Goal: Transaction & Acquisition: Purchase product/service

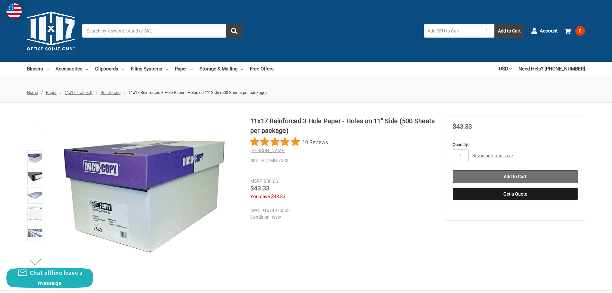
click at [502, 176] on input "Add to Cart" at bounding box center [515, 176] width 125 height 13
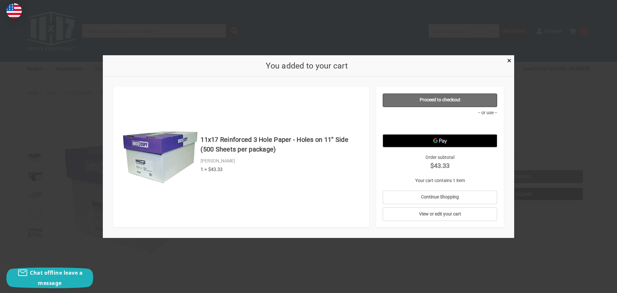
click at [464, 95] on link "Proceed to checkout" at bounding box center [440, 99] width 115 height 13
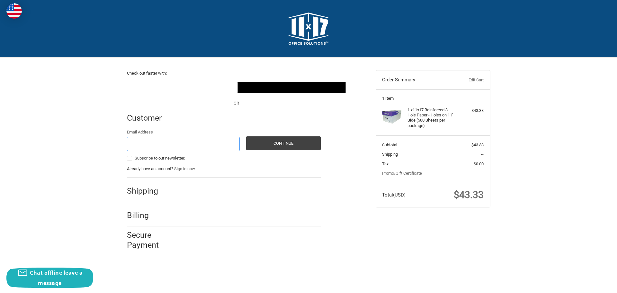
click at [220, 150] on input "Email Address" at bounding box center [183, 144] width 113 height 14
type input "kevin.mugglin@continentaltide.com"
click at [54, 129] on div "Check out faster with: OR Customer Guest Customer Email Address kevin.mugglin@c…" at bounding box center [308, 157] width 617 height 199
click at [316, 140] on button "Continue" at bounding box center [283, 143] width 75 height 14
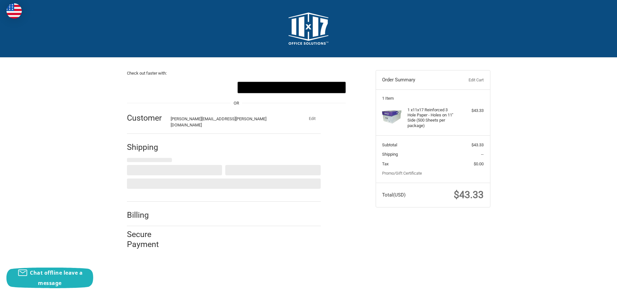
select select "US"
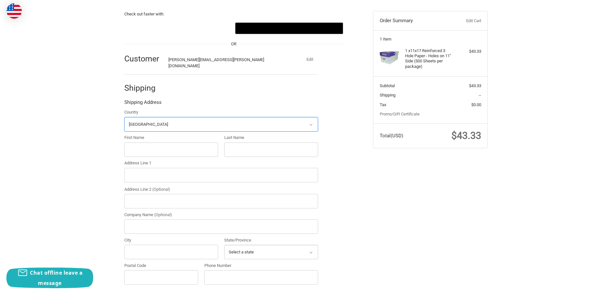
scroll to position [71, 0]
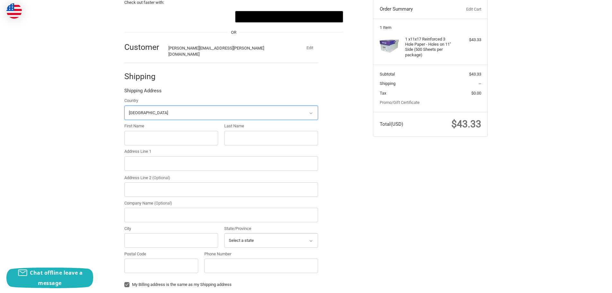
click at [278, 107] on select "Select a country Afghanistan Åland Islands Albania Algeria American Samoa Andor…" at bounding box center [221, 112] width 194 height 14
click at [445, 148] on div "Check out faster with: OR Customer kevin.mugglin@continentaltide.com Edit Shipp…" at bounding box center [306, 214] width 386 height 455
click at [161, 123] on label "First Name" at bounding box center [171, 126] width 94 height 6
click at [161, 131] on input "First Name" at bounding box center [171, 138] width 94 height 14
click at [162, 132] on input "First Name" at bounding box center [171, 138] width 94 height 14
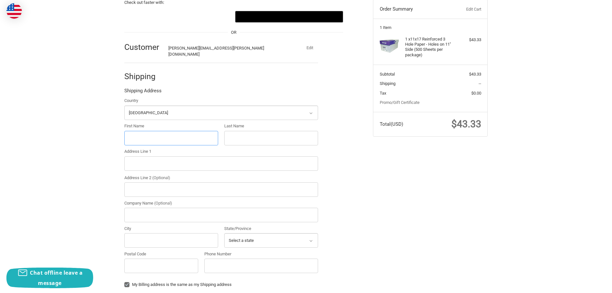
type input "Kevin"
type input "Mugglin"
type input "5803 Curlew Drive"
type input "Continental Tide"
type input "Norfolk"
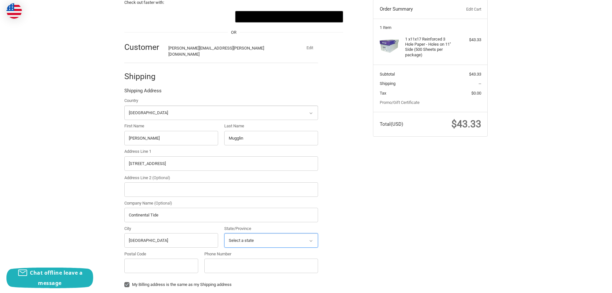
select select "VA"
type input "23502"
type input "7575104893"
click at [369, 184] on div "Check out faster with: OR Customer kevin.mugglin@continentaltide.com Edit Shipp…" at bounding box center [306, 217] width 386 height 460
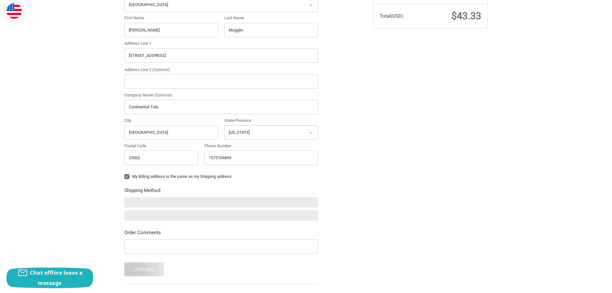
scroll to position [199, 0]
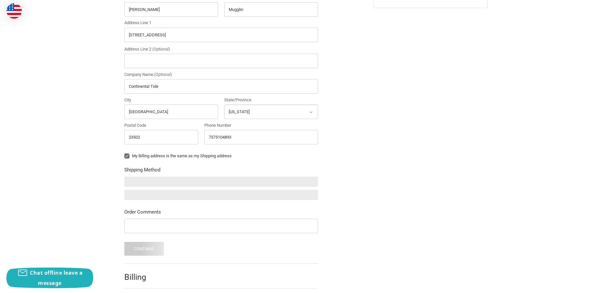
click at [128, 153] on label "My Billing address is the same as my Shipping address" at bounding box center [221, 155] width 194 height 5
click at [125, 153] on input "My Billing address is the same as my Shipping address" at bounding box center [124, 153] width 0 height 0
checkbox input "false"
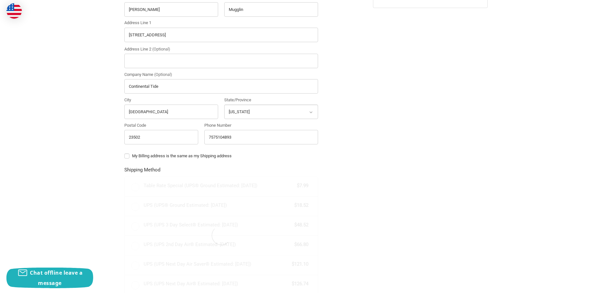
radio input "true"
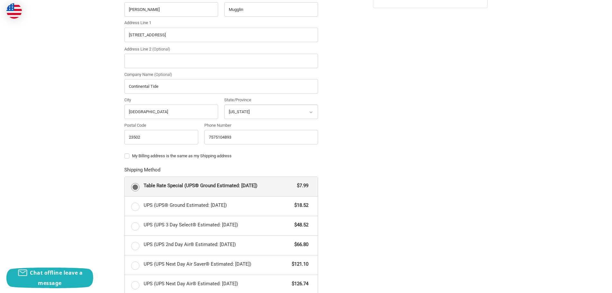
click at [407, 194] on div "Check out faster with: OR Customer kevin.mugglin@continentaltide.com Edit Shipp…" at bounding box center [306, 134] width 386 height 552
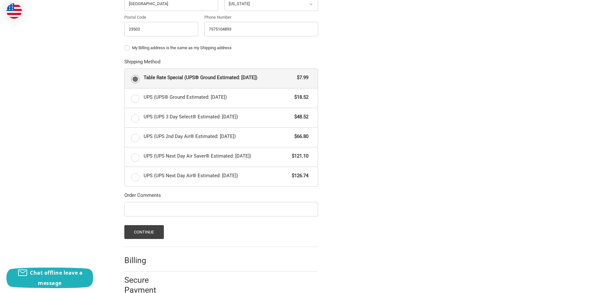
scroll to position [318, 0]
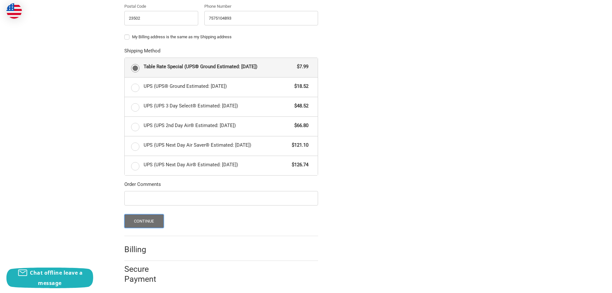
click at [150, 214] on button "Continue" at bounding box center [144, 221] width 40 height 14
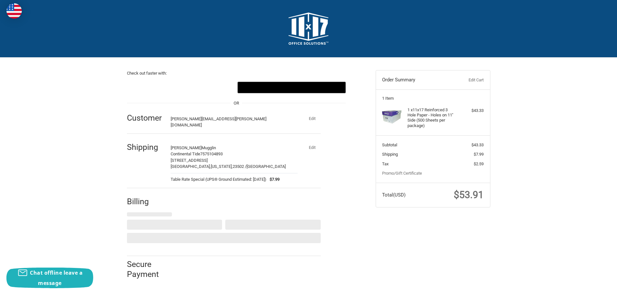
select select "US"
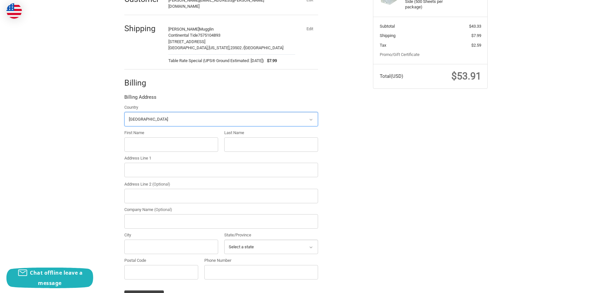
scroll to position [125, 0]
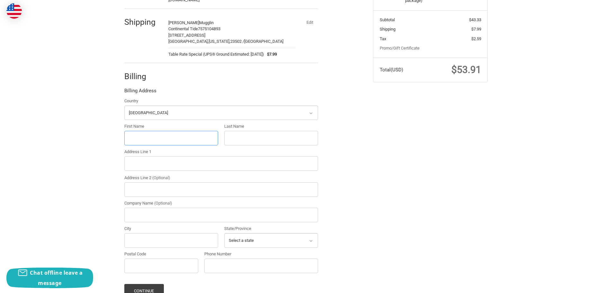
click at [168, 134] on input "First Name" at bounding box center [171, 138] width 94 height 14
type input "Kevin"
type input "Mugglin"
type input "2 Meridian Blvd"
type input "Suite 110"
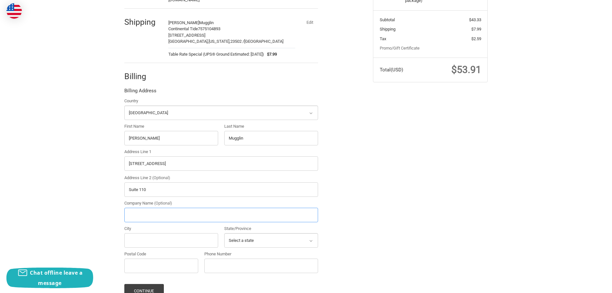
type input "Continental Tide"
type input "Wyomissing"
select select "PA"
type input "19610"
type input "7575104893"
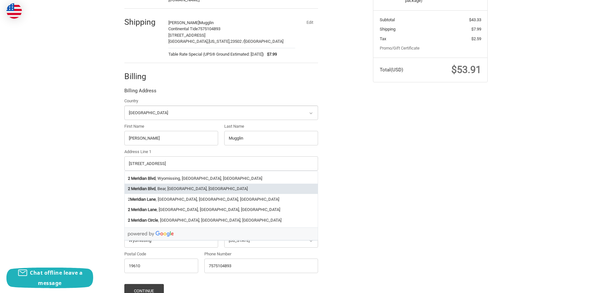
click at [413, 194] on div "Check out faster with: OR Customer kevin.mugglin@continentaltide.com Edit Shipp…" at bounding box center [306, 135] width 386 height 404
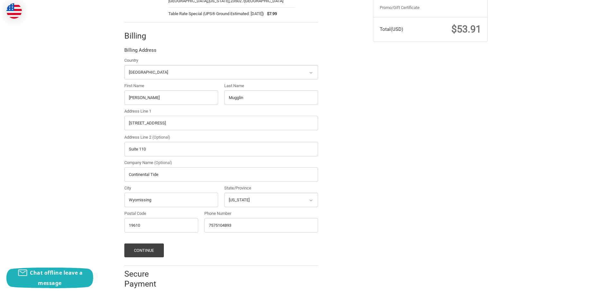
scroll to position [170, 0]
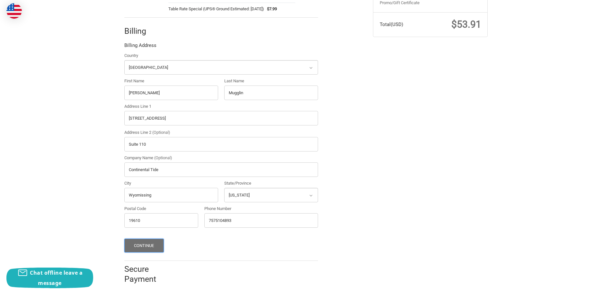
click at [155, 247] on button "Continue" at bounding box center [144, 245] width 40 height 14
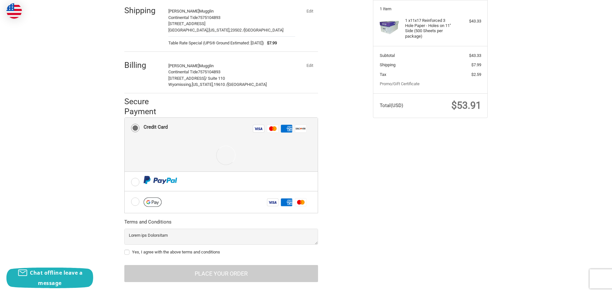
scroll to position [95, 0]
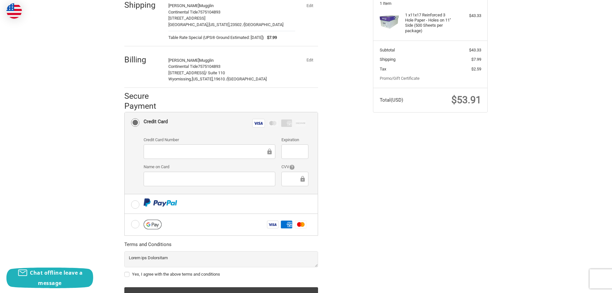
click at [454, 227] on div "Check out faster with: OR Customer kevin.mugglin@continentaltide.com Edit Shipp…" at bounding box center [306, 141] width 386 height 356
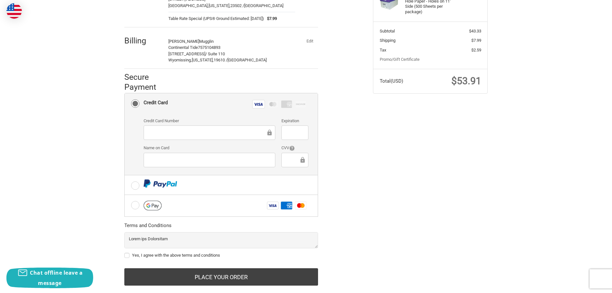
scroll to position [123, 0]
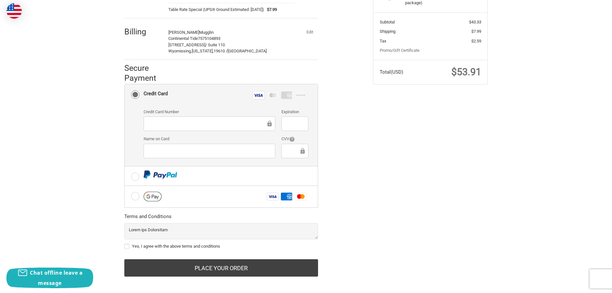
click at [127, 244] on label "Yes, I agree with the above terms and conditions" at bounding box center [221, 246] width 194 height 5
click at [125, 243] on input "Yes, I agree with the above terms and conditions" at bounding box center [124, 243] width 0 height 0
checkbox input "true"
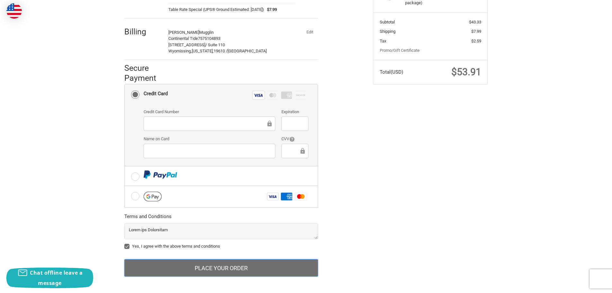
click at [182, 271] on button "Place Your Order" at bounding box center [221, 267] width 194 height 17
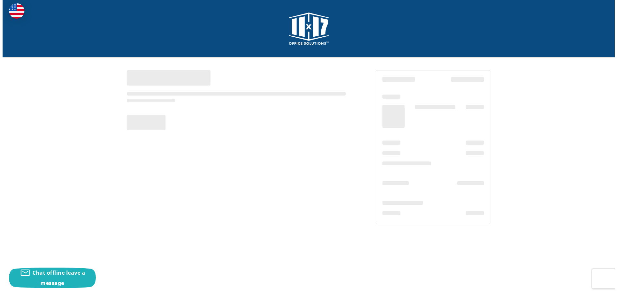
scroll to position [0, 0]
